Goal: Information Seeking & Learning: Stay updated

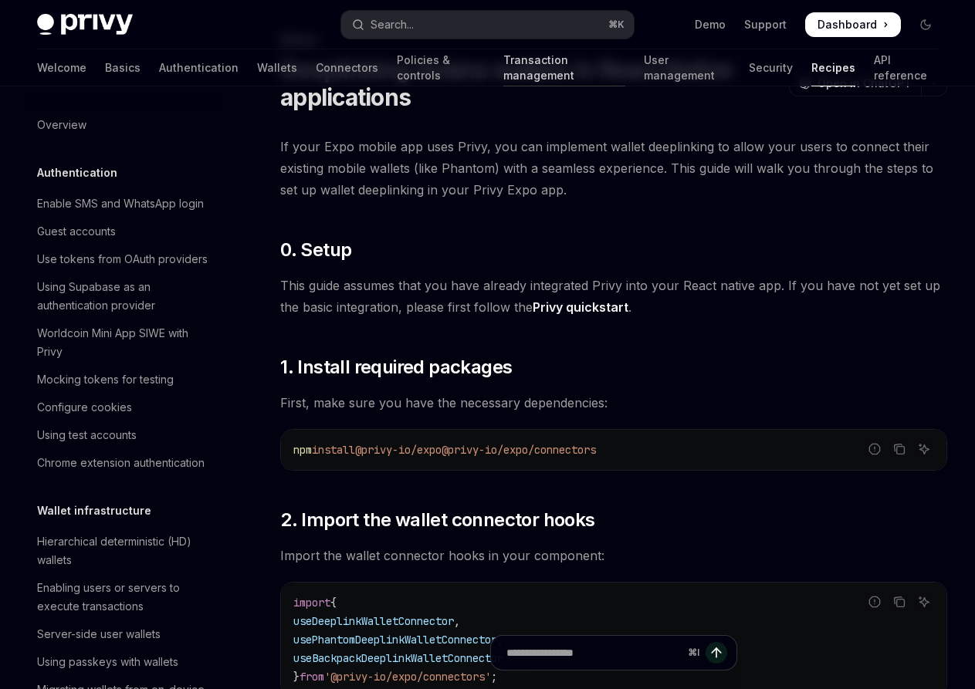
scroll to position [1385, 0]
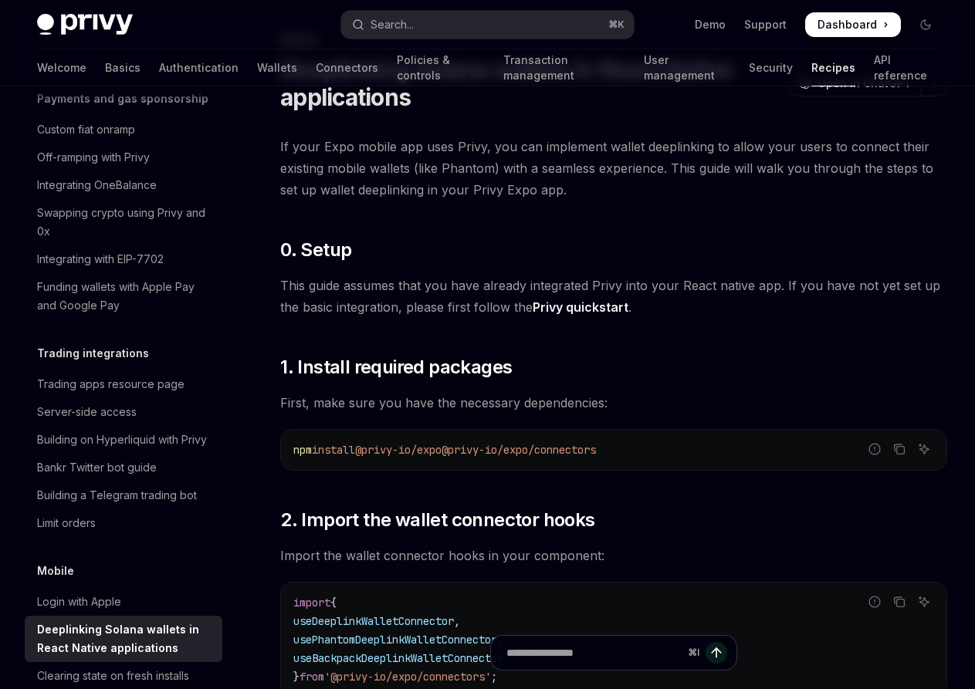
click at [460, 42] on div "Privy Docs home page Search... ⌘ K Demo Support Dashboard Dashboard Search..." at bounding box center [487, 24] width 901 height 49
click at [460, 33] on button "Search... ⌘ K" at bounding box center [487, 25] width 292 height 28
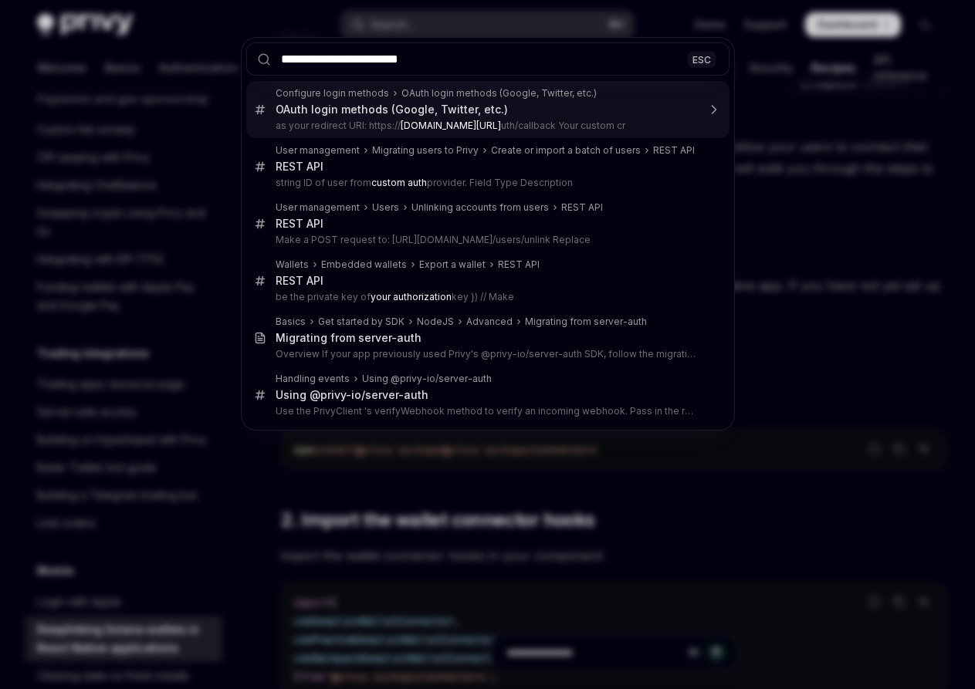
type input "**********"
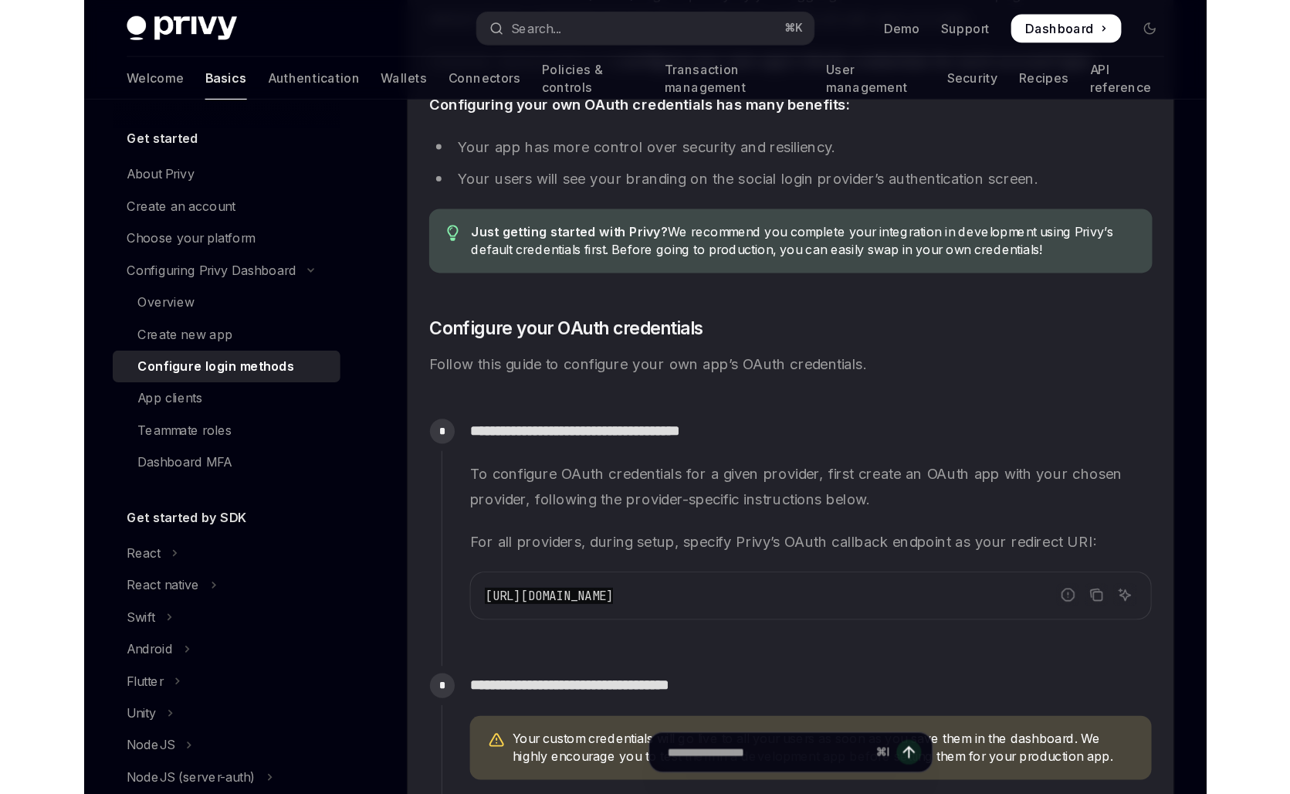
scroll to position [1072, 0]
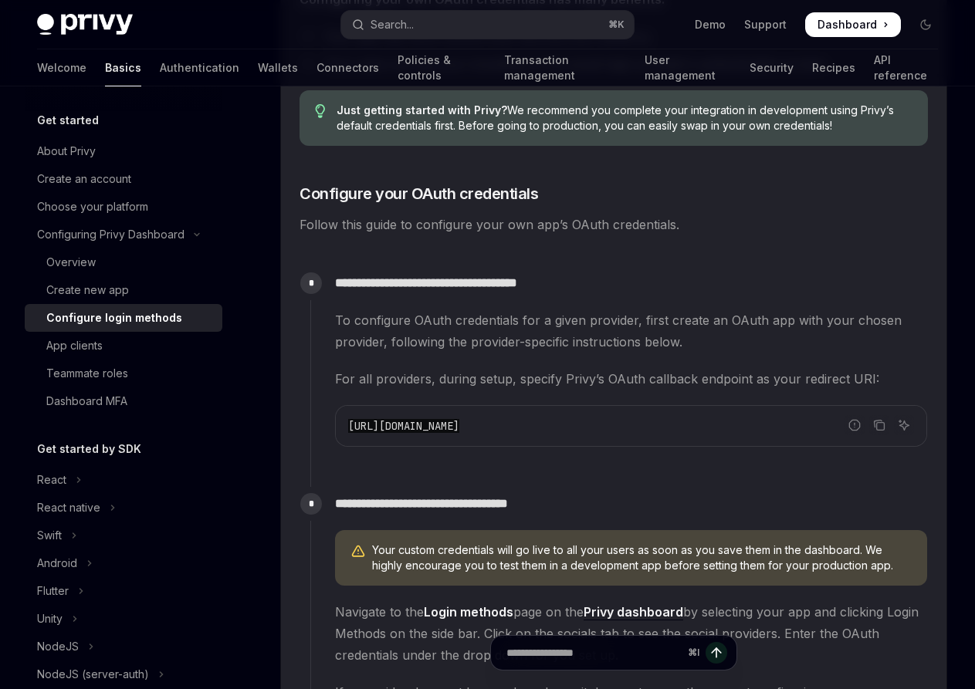
click at [459, 419] on span "[URL][DOMAIN_NAME]" at bounding box center [403, 426] width 111 height 14
copy code "[URL][DOMAIN_NAME]"
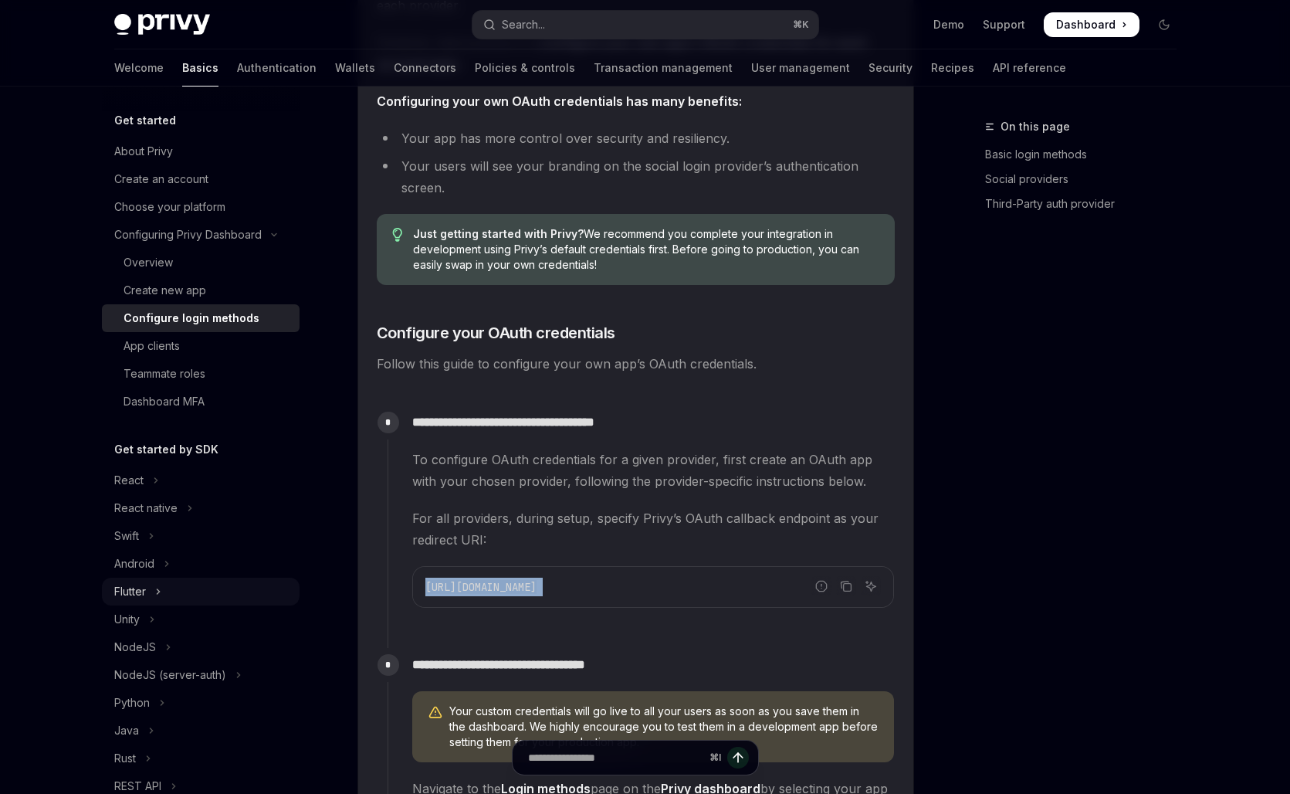
scroll to position [250, 0]
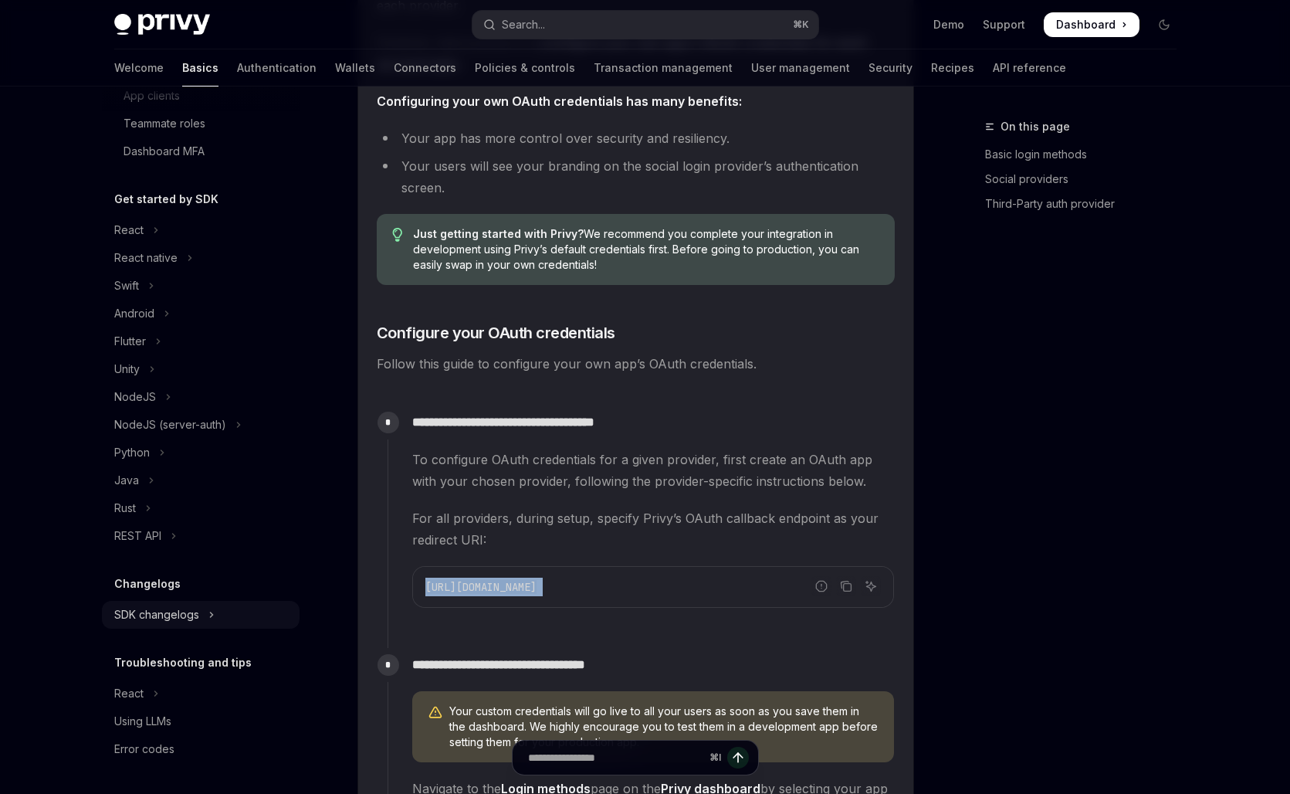
click at [164, 608] on div "SDK changelogs" at bounding box center [156, 614] width 85 height 19
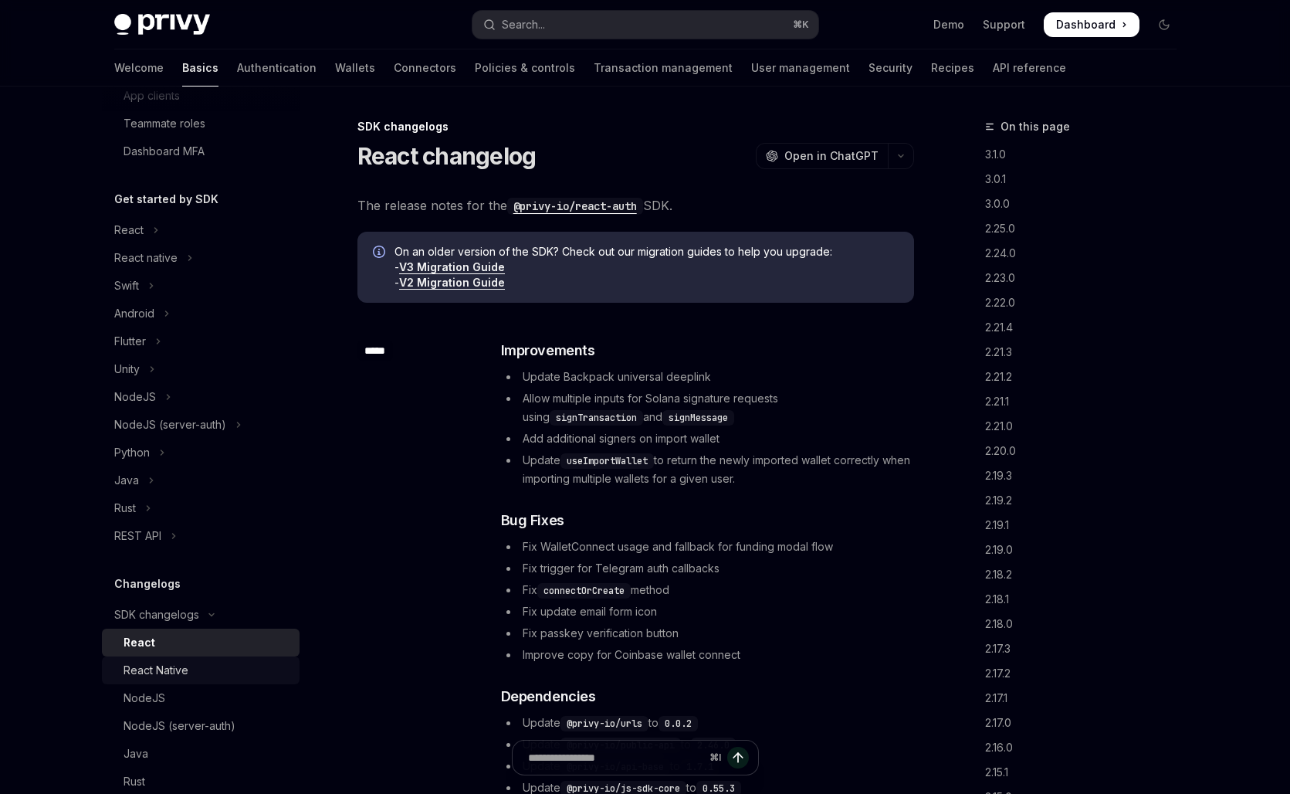
click at [180, 674] on div "React Native" at bounding box center [156, 670] width 65 height 19
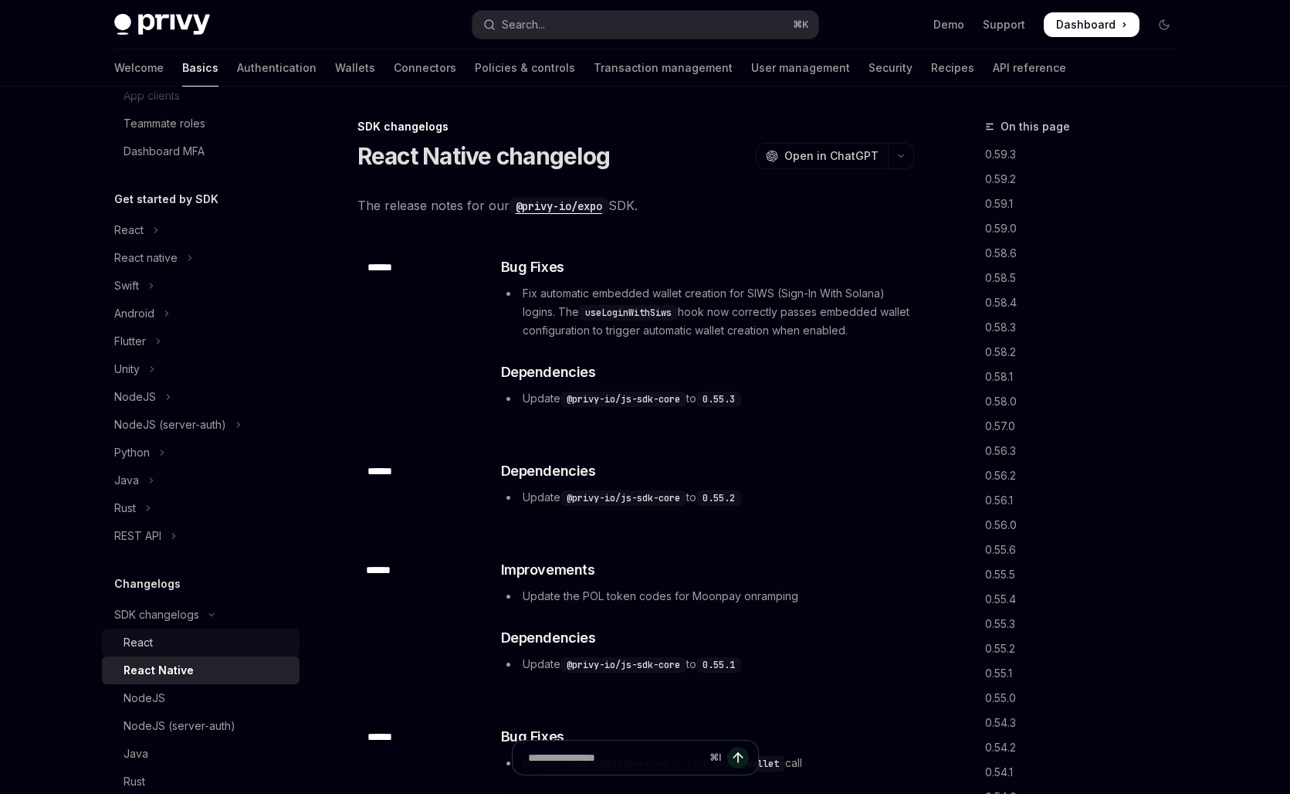
click at [172, 642] on div "React" at bounding box center [207, 642] width 167 height 19
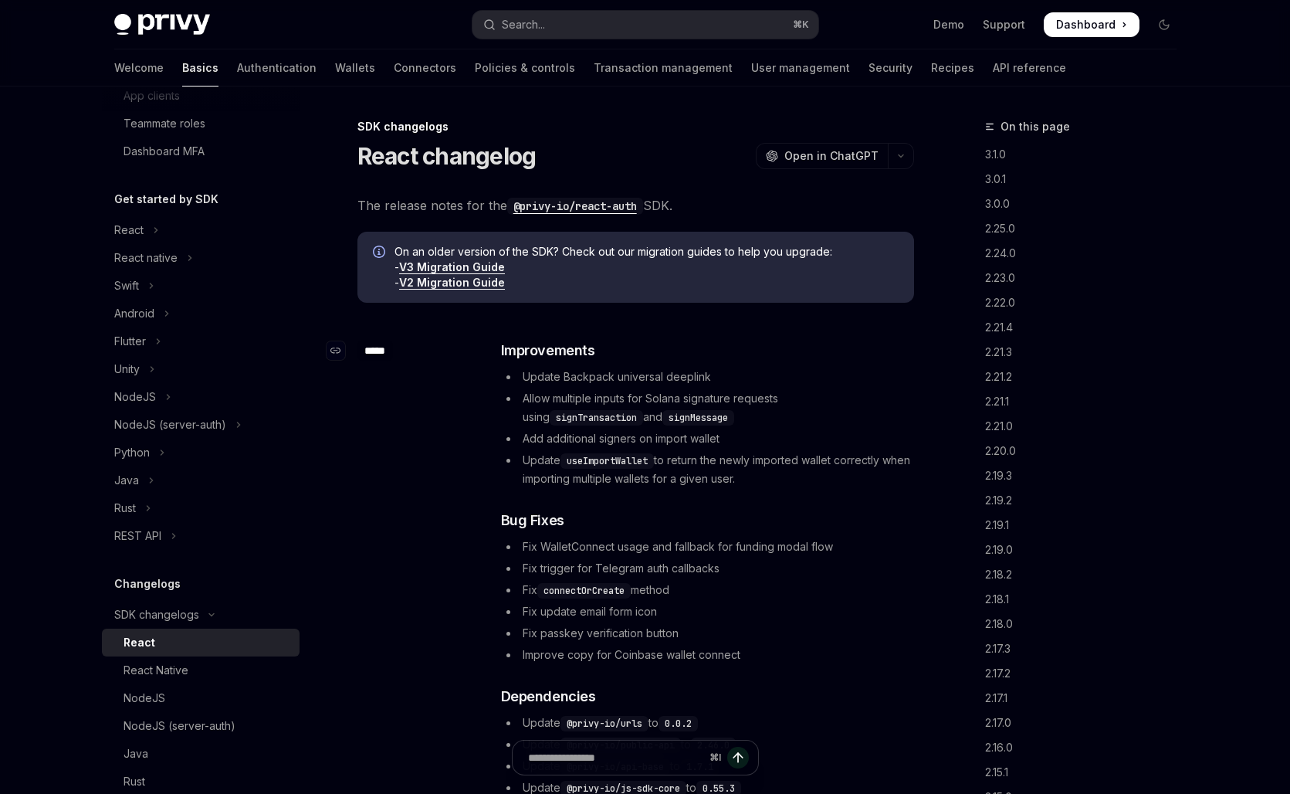
click at [378, 350] on div "*****" at bounding box center [375, 351] width 36 height 22
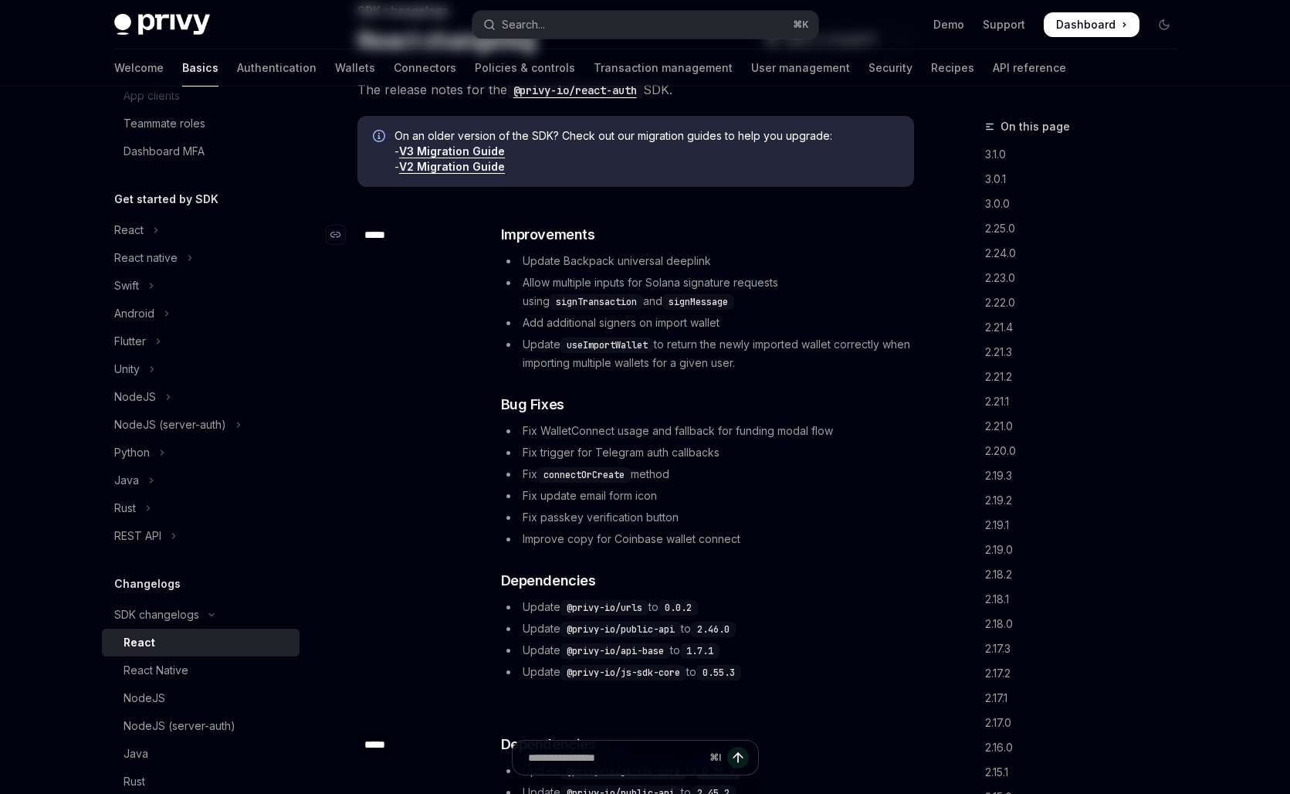
click at [378, 350] on div "​ ***** ​ Improvements Update Backpack universal deeplink Allow multiple inputs…" at bounding box center [635, 454] width 557 height 510
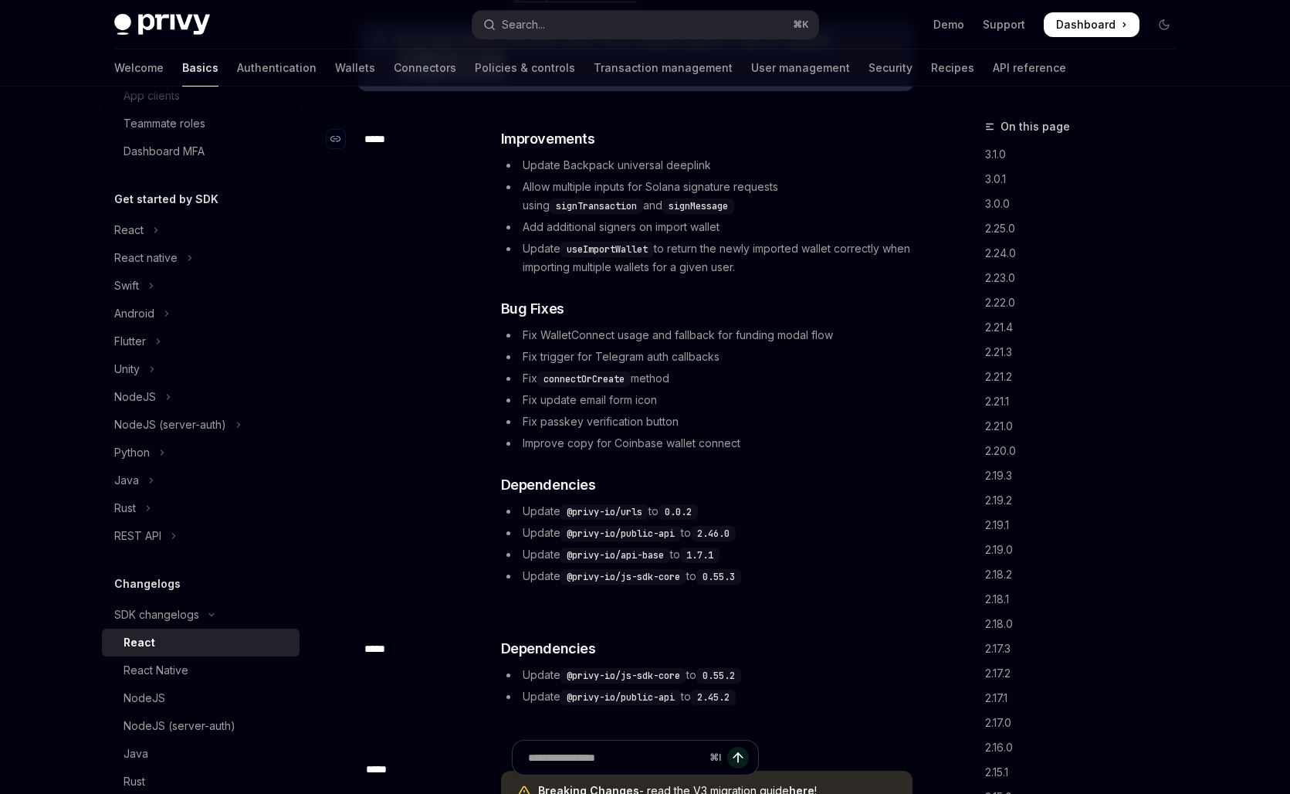
scroll to position [222, 0]
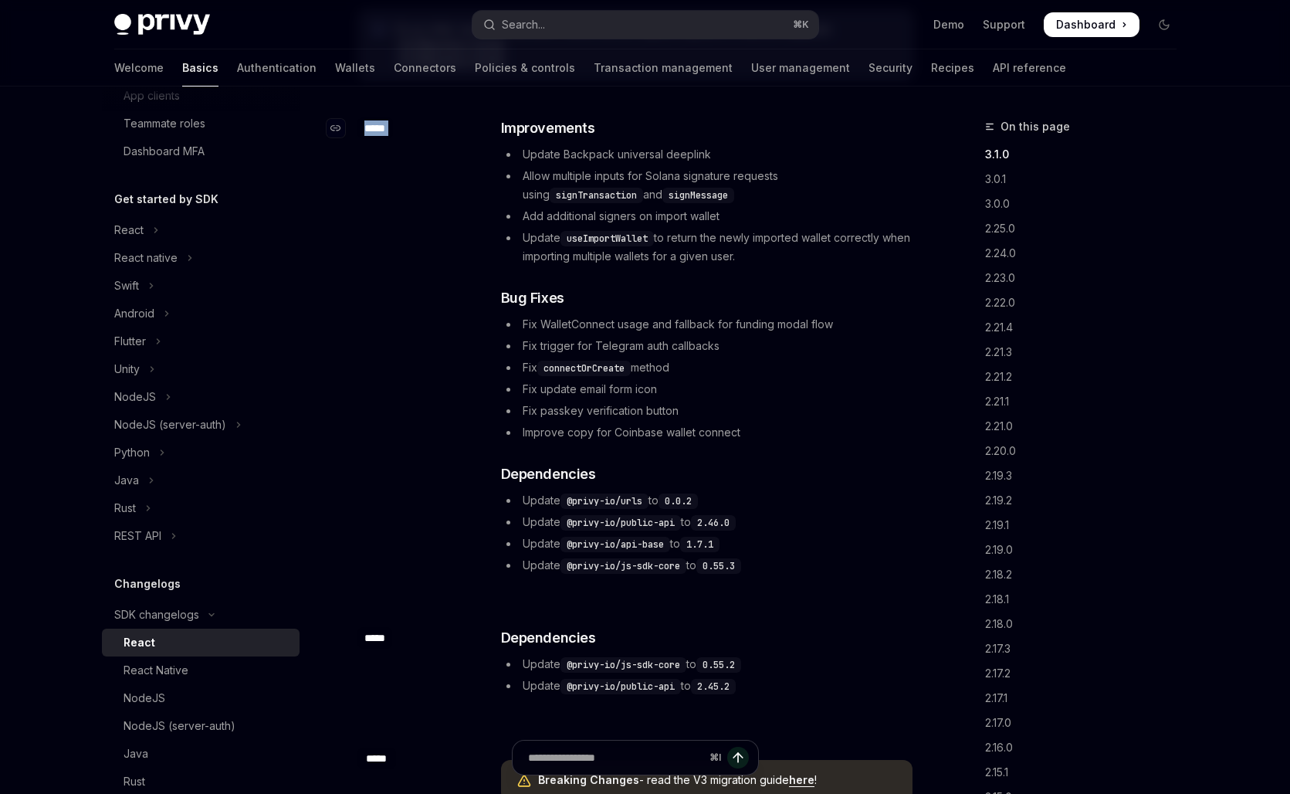
drag, startPoint x: 414, startPoint y: 125, endPoint x: 360, endPoint y: 130, distance: 54.2
click at [360, 130] on div "​ *****" at bounding box center [419, 128] width 124 height 22
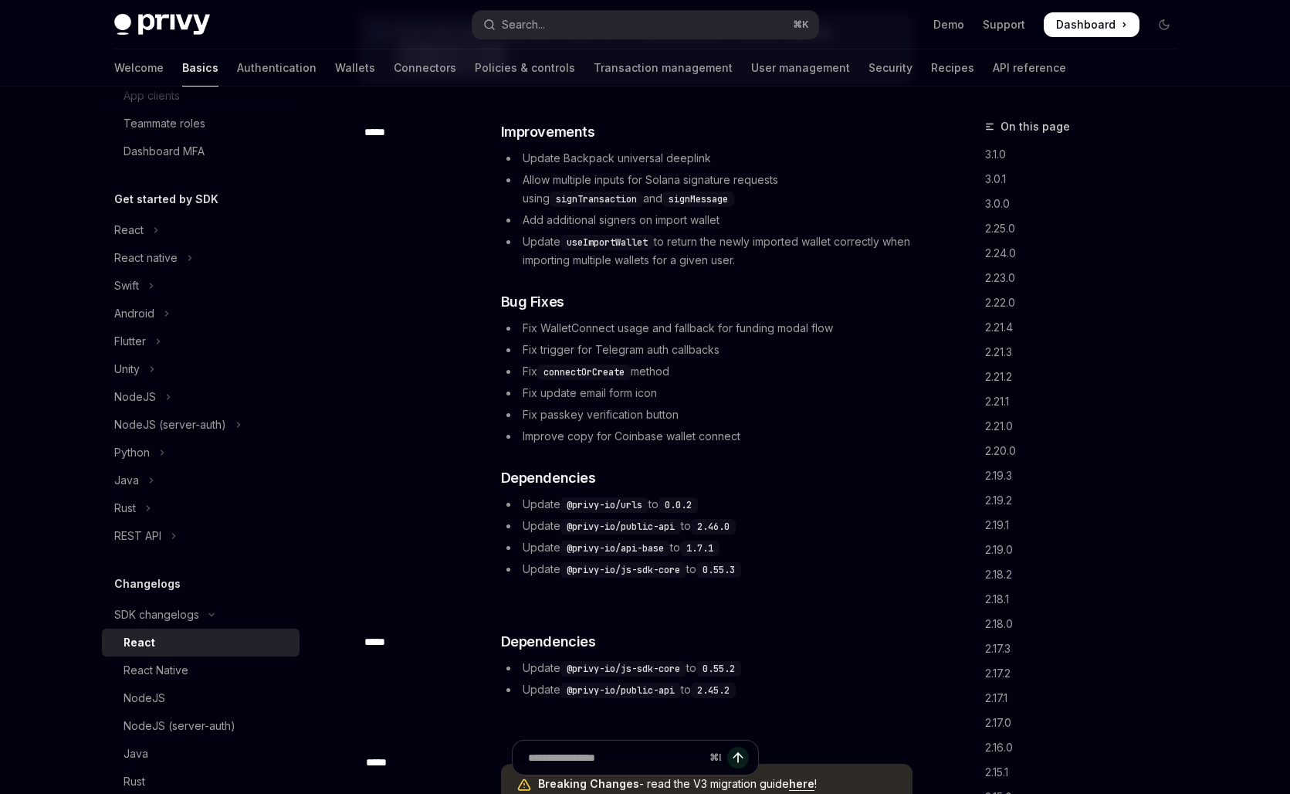
click at [782, 285] on div "​ Improvements Update Backpack universal deeplink Allow multiple inputs for Sol…" at bounding box center [707, 349] width 412 height 457
drag, startPoint x: 740, startPoint y: 228, endPoint x: 517, endPoint y: 226, distance: 223.1
click at [517, 226] on li "Add additional signers on import wallet" at bounding box center [707, 220] width 412 height 19
click at [629, 191] on li "Allow multiple inputs for Solana signature requests using signTransaction and s…" at bounding box center [707, 189] width 412 height 37
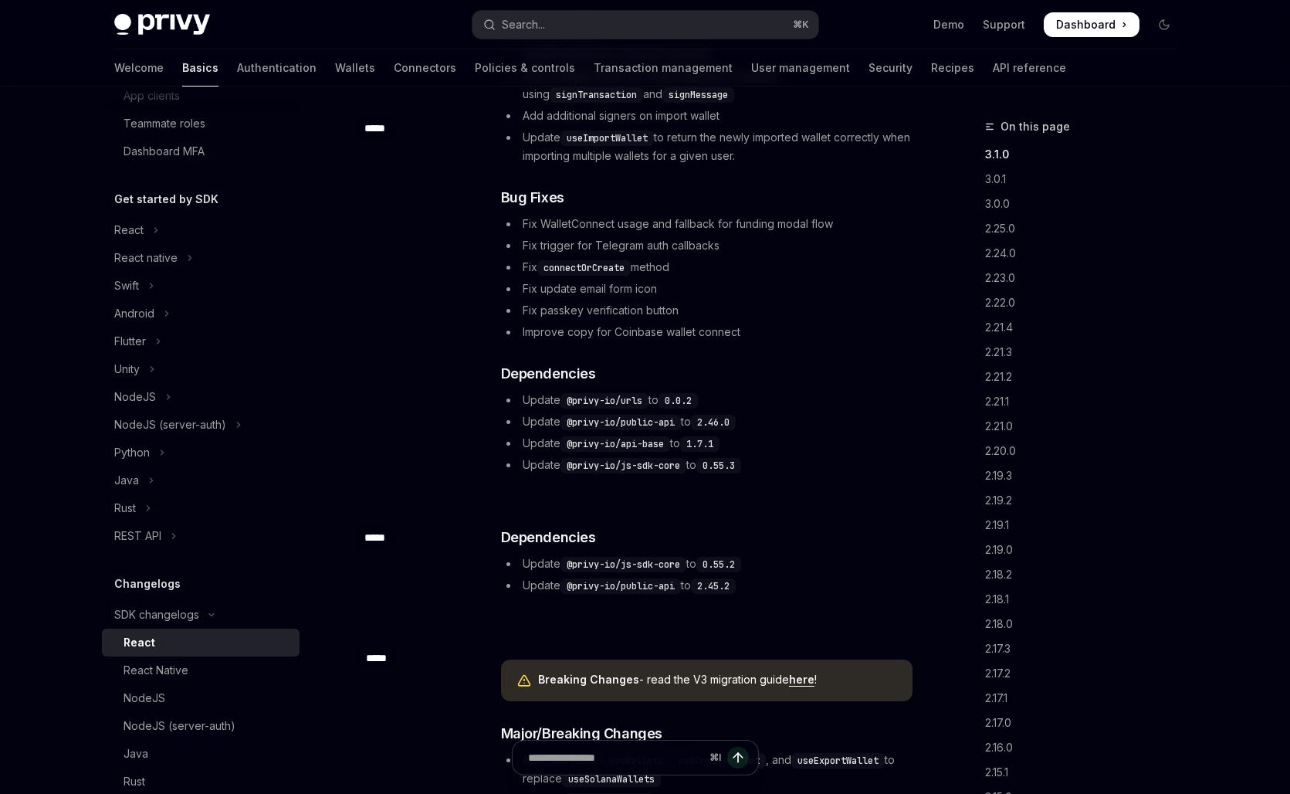
scroll to position [317, 0]
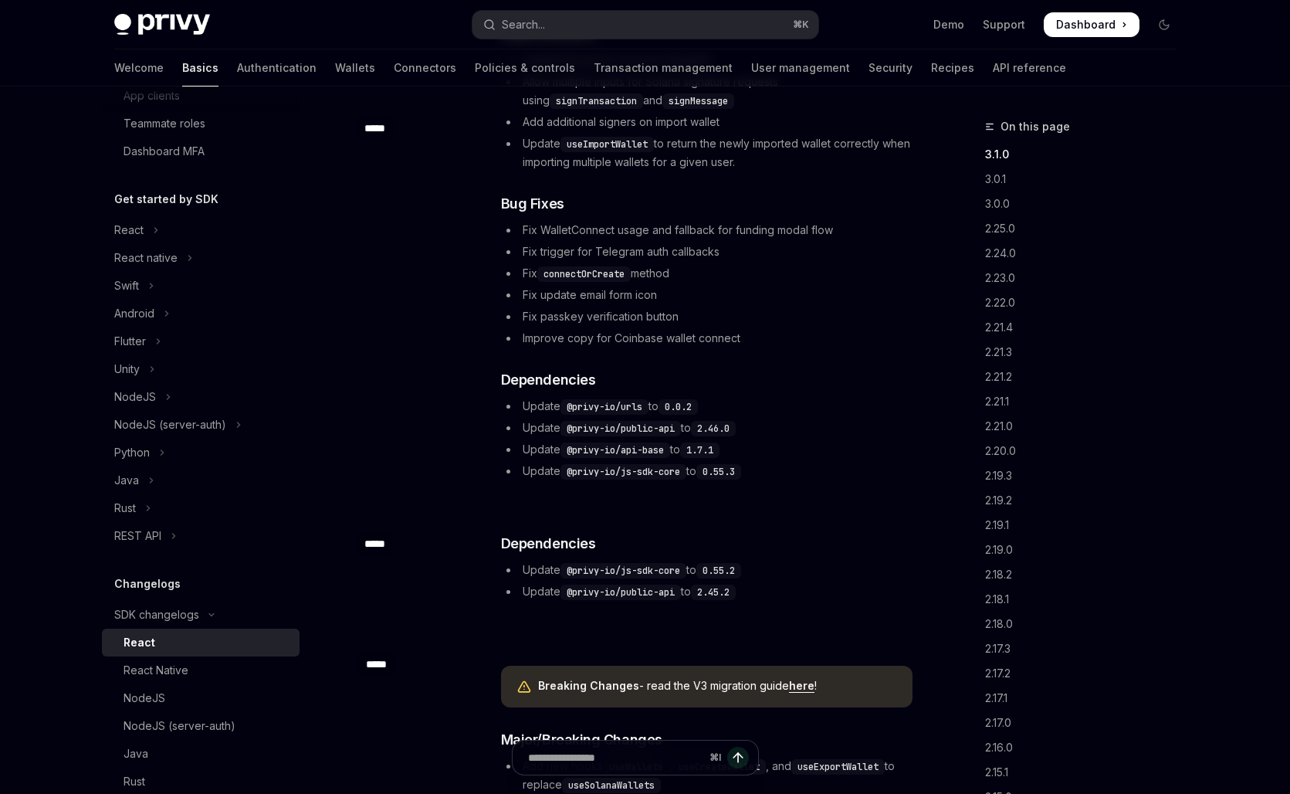
click at [604, 284] on ul "Fix WalletConnect usage and fallback for funding modal flow Fix trigger for Tel…" at bounding box center [707, 284] width 412 height 127
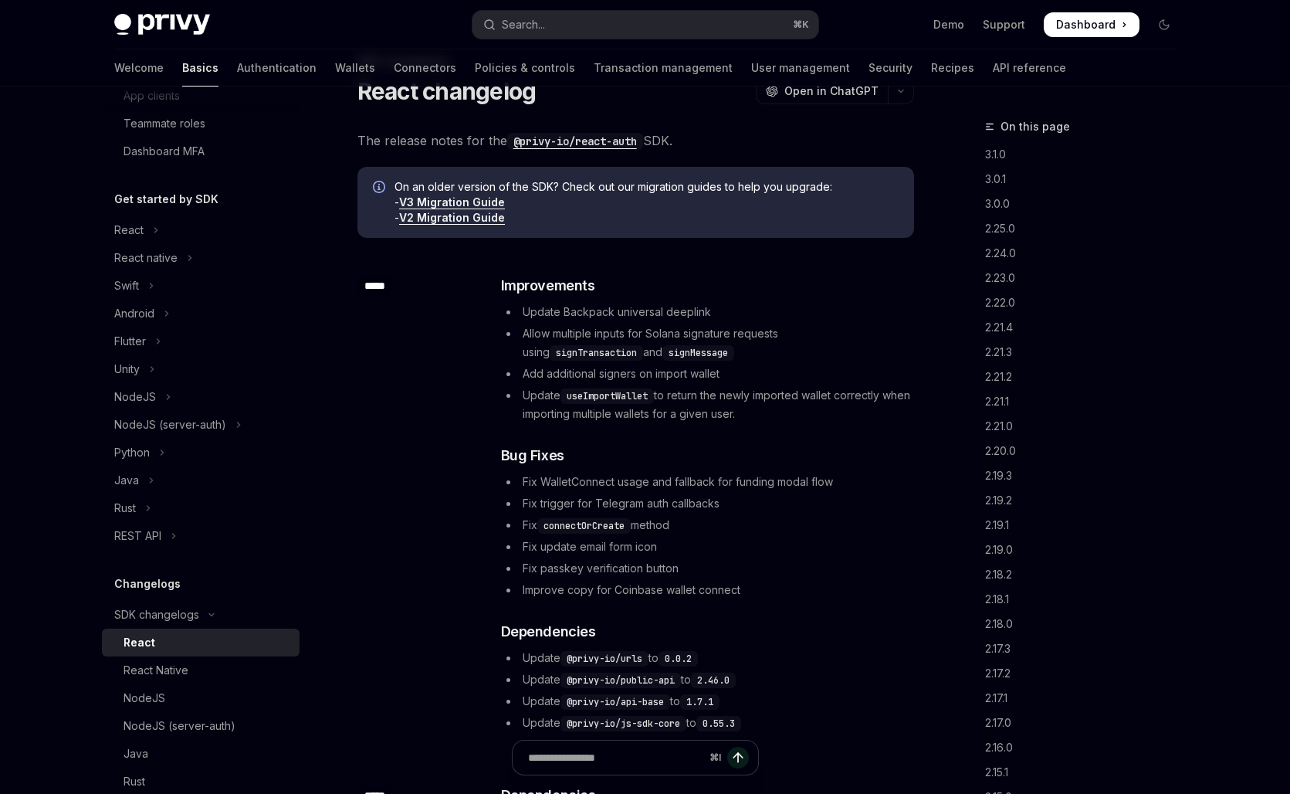
scroll to position [61, 0]
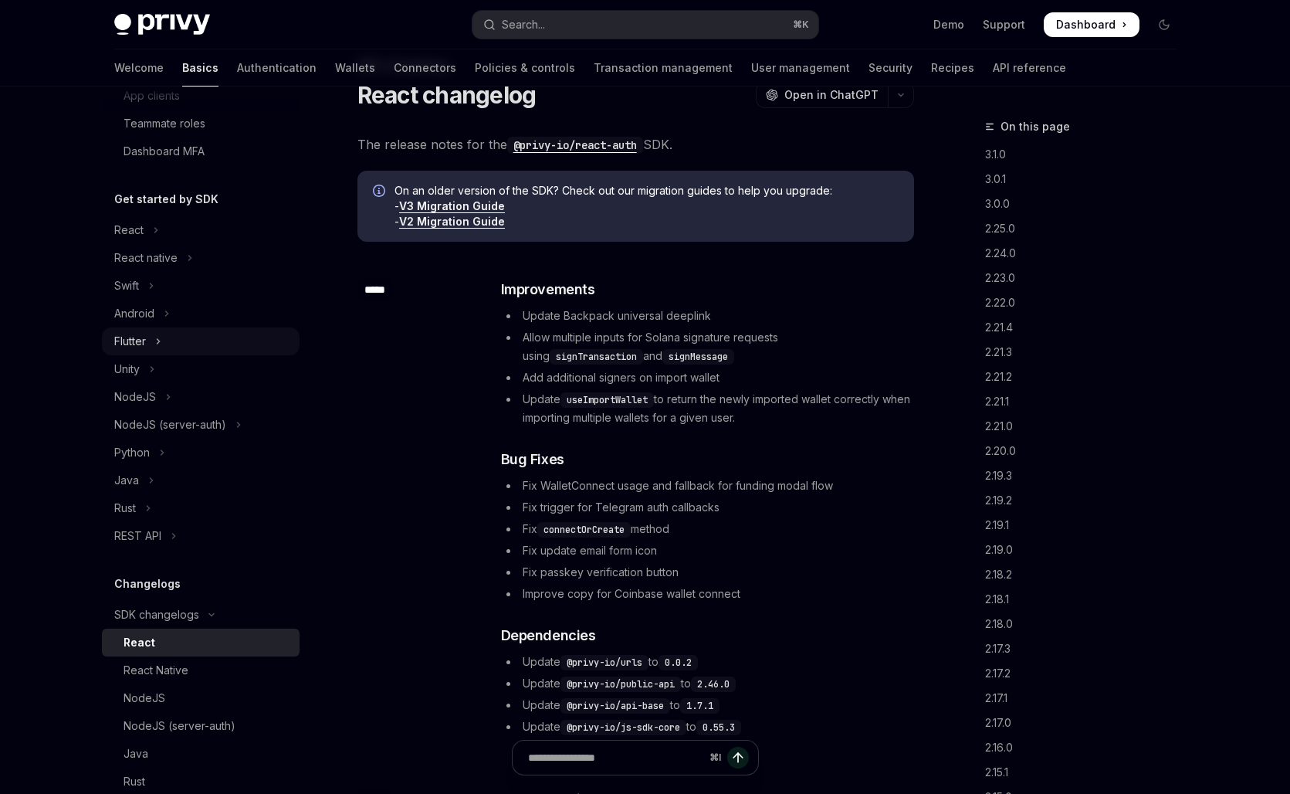
type textarea "*"
